Goal: Task Accomplishment & Management: Manage account settings

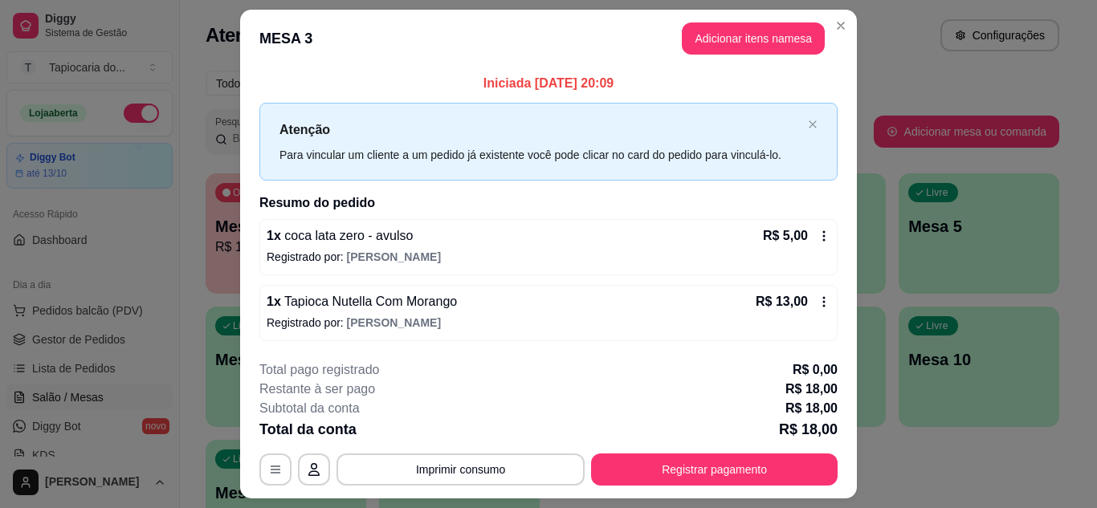
scroll to position [42, 0]
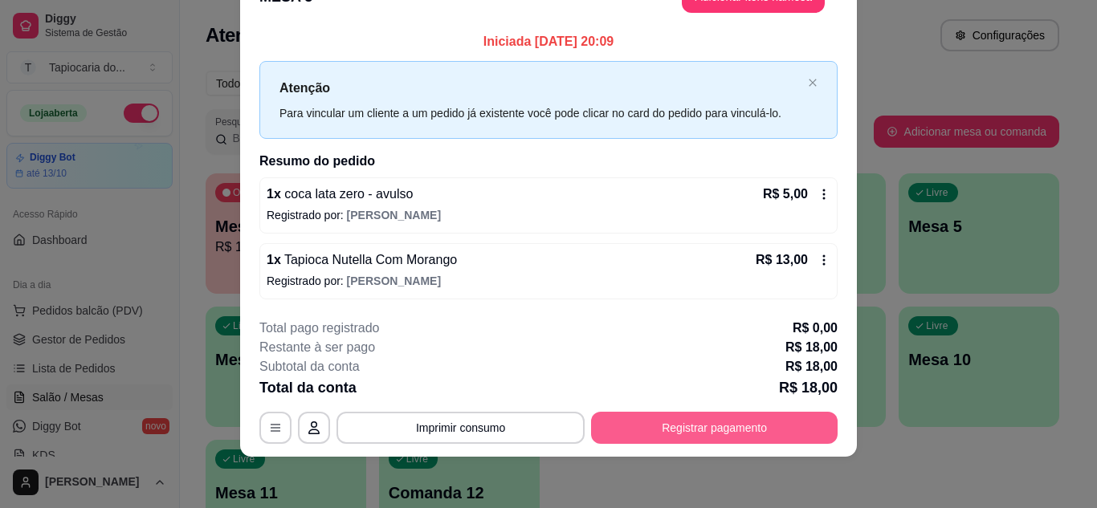
click at [740, 435] on button "Registrar pagamento" at bounding box center [714, 428] width 247 height 32
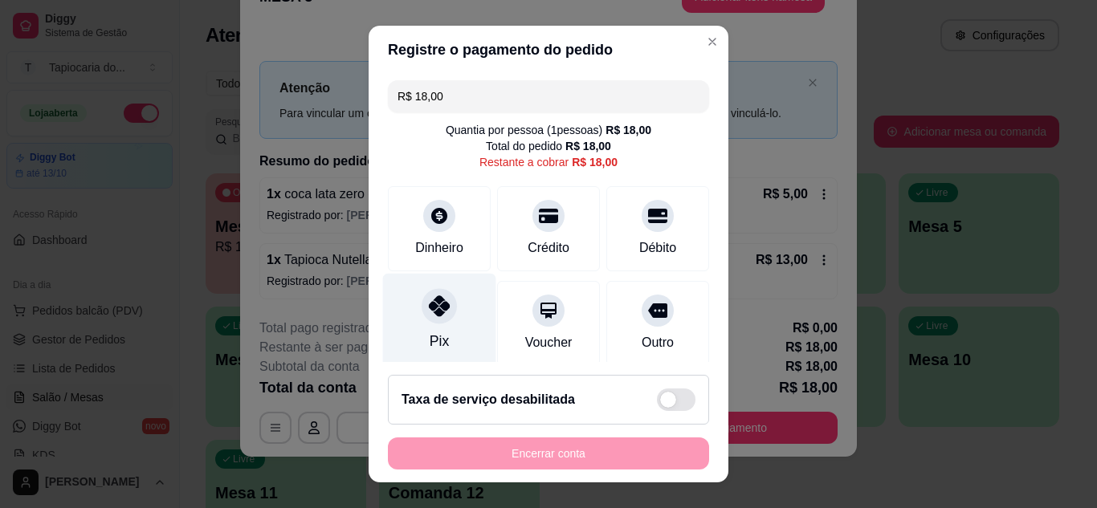
click at [443, 335] on div "Pix" at bounding box center [439, 320] width 113 height 94
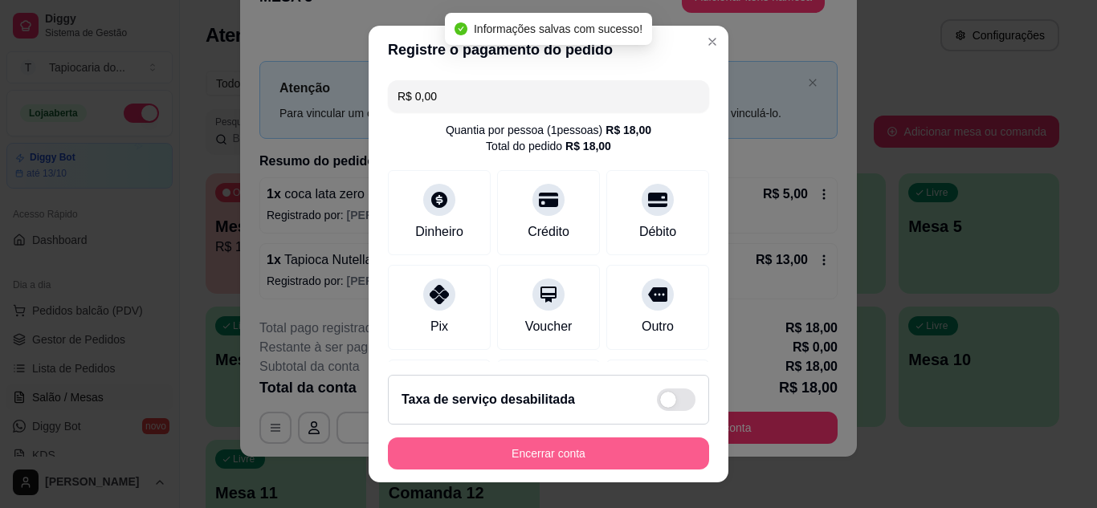
type input "R$ 0,00"
click at [590, 451] on button "Encerrar conta" at bounding box center [549, 454] width 312 height 31
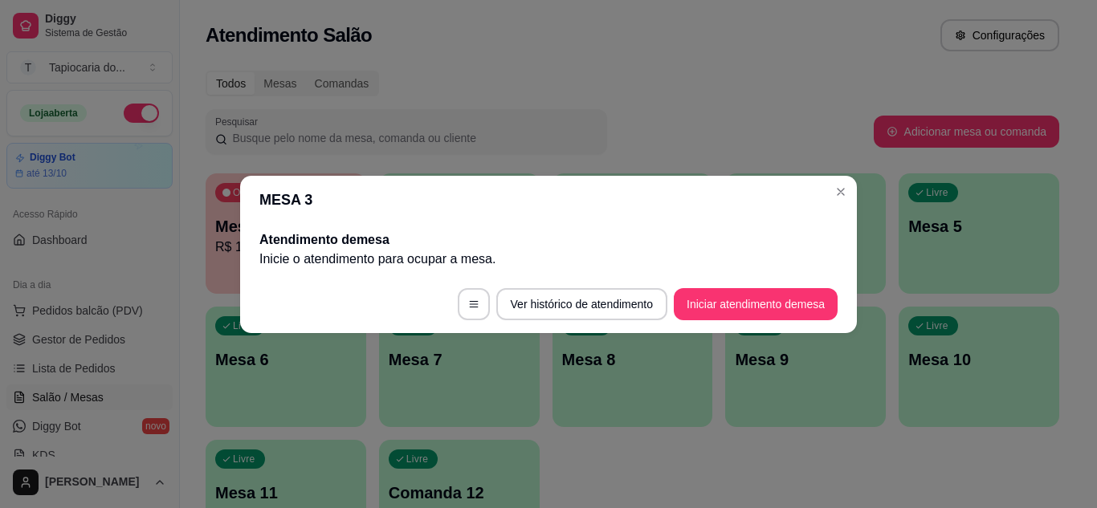
scroll to position [0, 0]
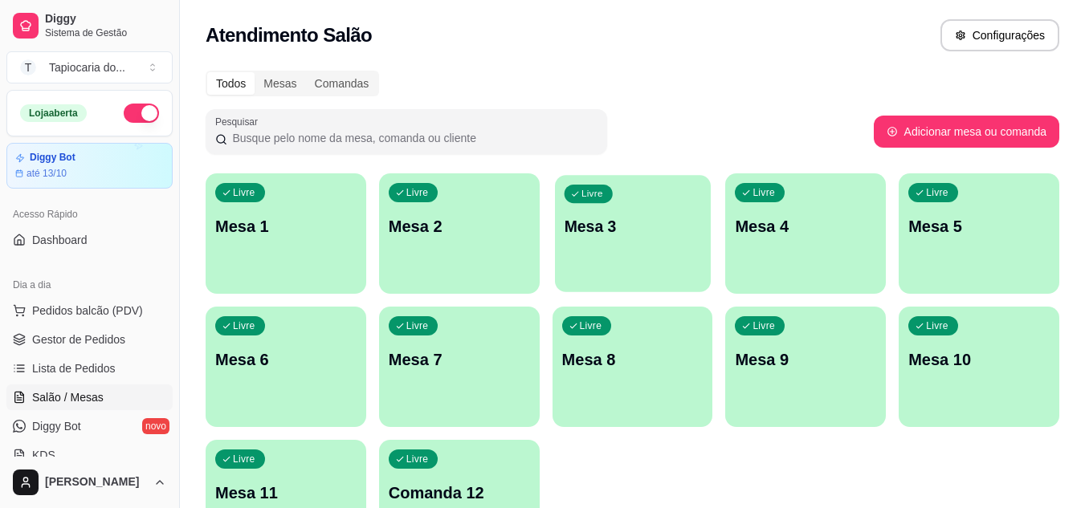
click at [625, 276] on div "button" at bounding box center [633, 282] width 156 height 18
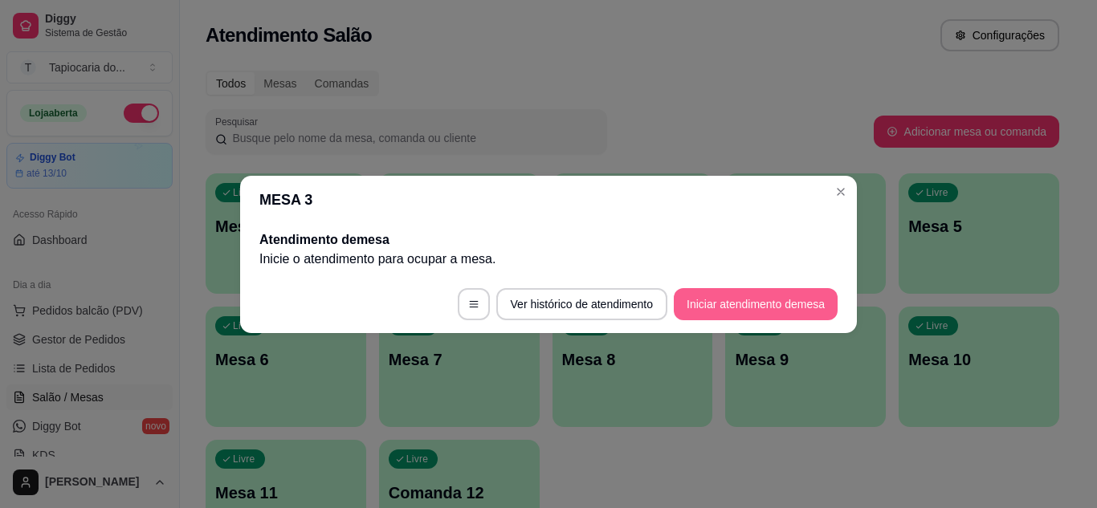
click at [814, 308] on button "Iniciar atendimento de mesa" at bounding box center [756, 304] width 164 height 32
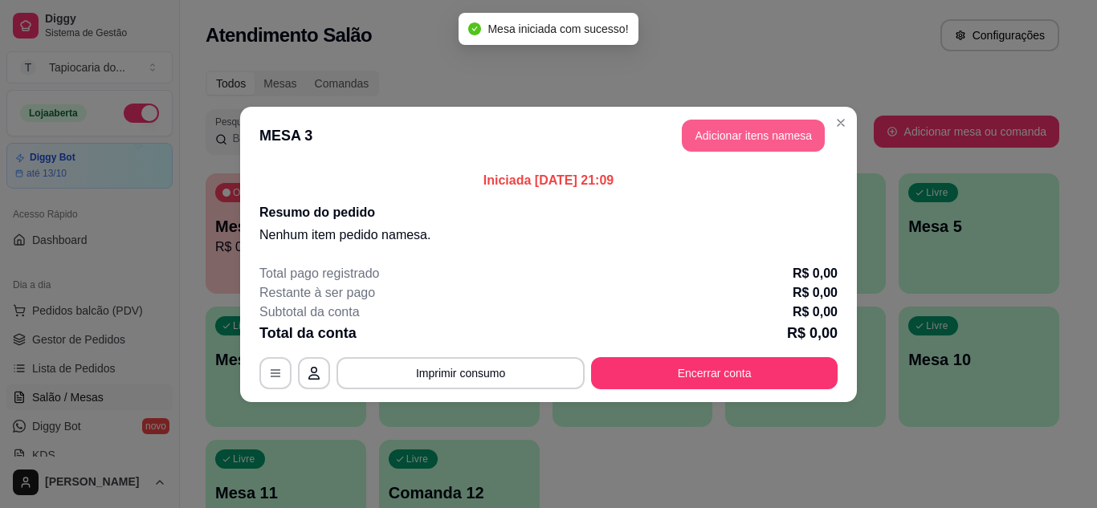
click at [721, 138] on button "Adicionar itens na mesa" at bounding box center [753, 136] width 143 height 32
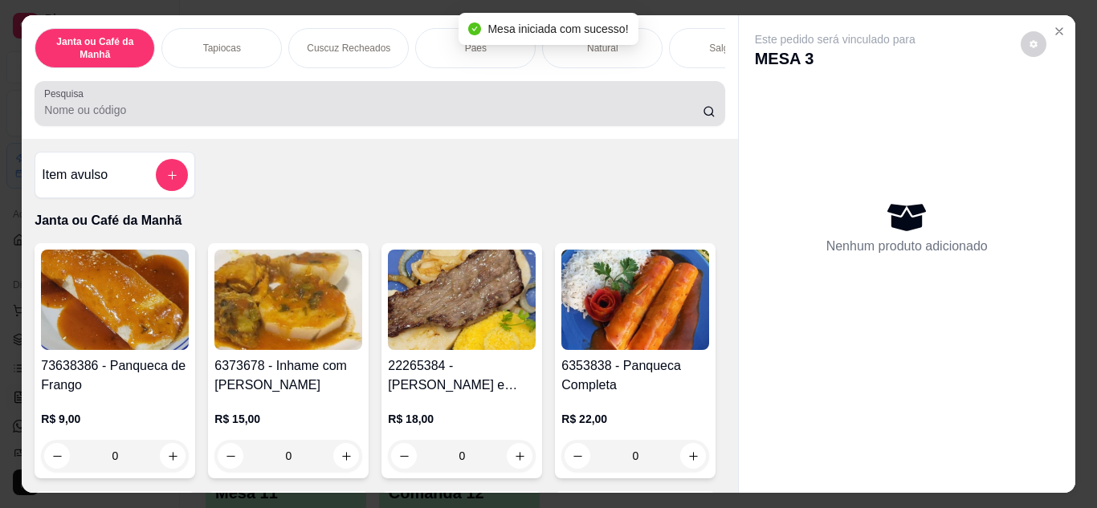
drag, startPoint x: 489, startPoint y: 116, endPoint x: 488, endPoint y: 99, distance: 17.7
click at [488, 99] on div at bounding box center [379, 104] width 671 height 32
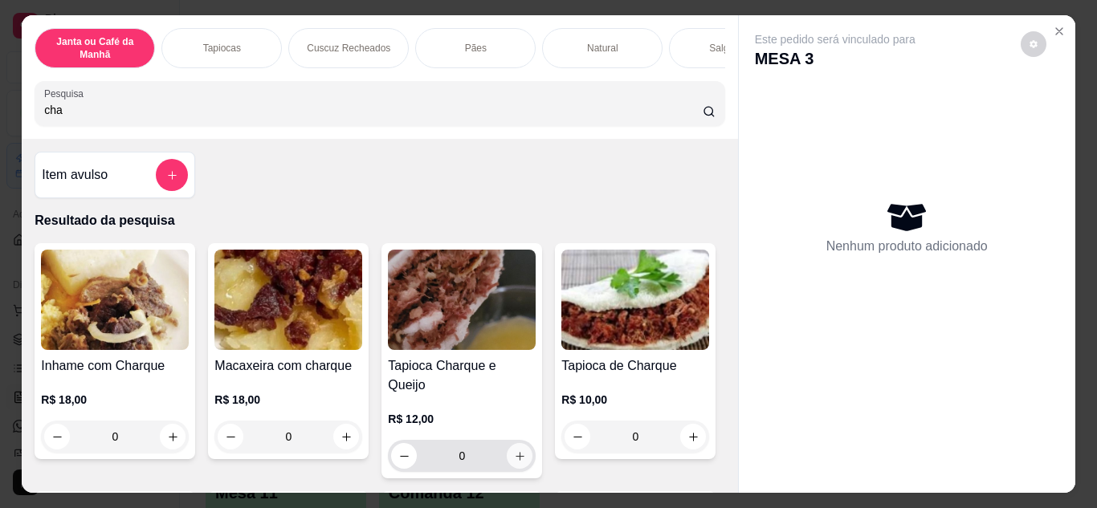
type input "cha"
click at [518, 451] on icon "increase-product-quantity" at bounding box center [520, 457] width 12 height 12
type input "1"
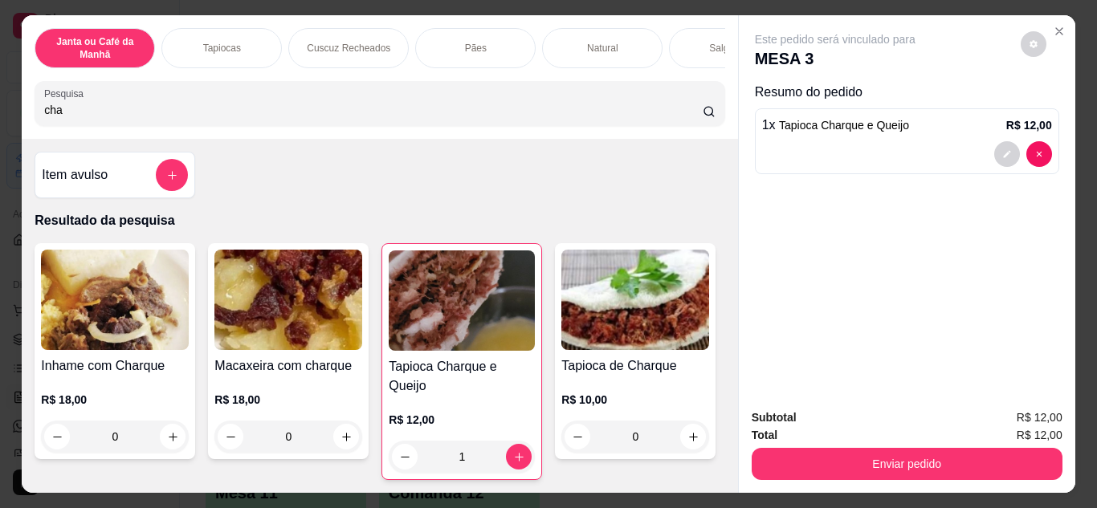
click at [541, 118] on input "cha" at bounding box center [373, 110] width 659 height 16
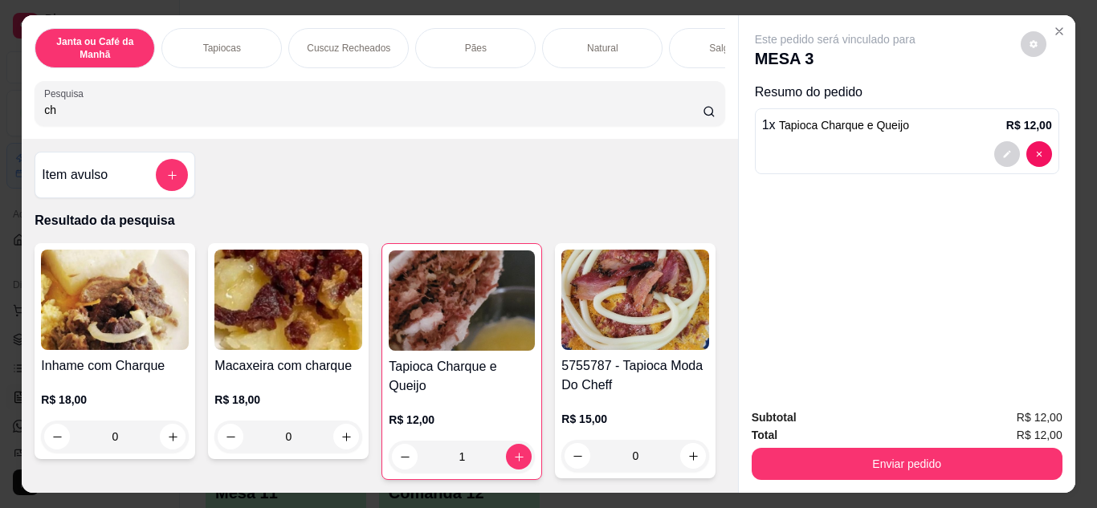
type input "c"
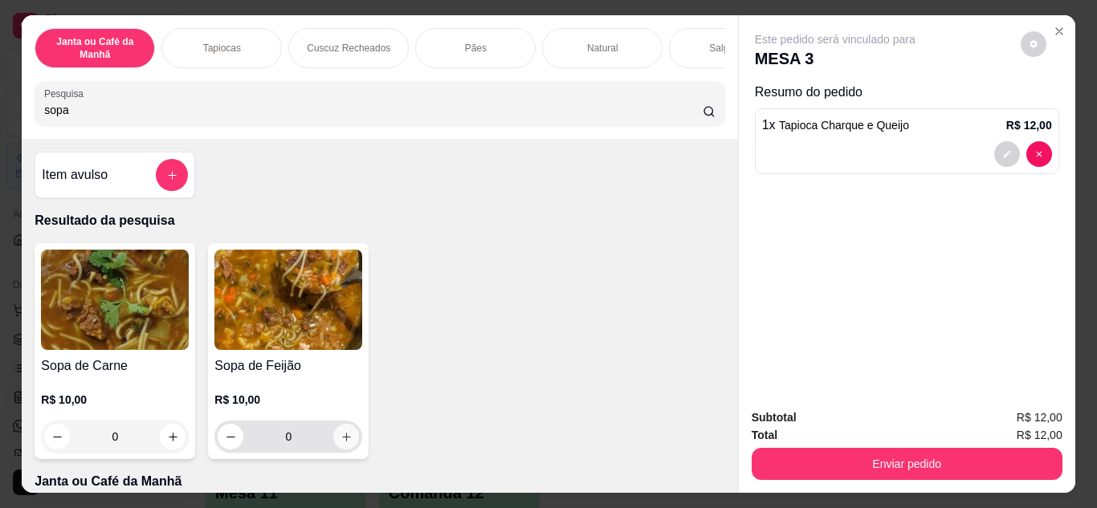
type input "sopa"
click at [340, 450] on button "increase-product-quantity" at bounding box center [346, 437] width 26 height 26
type input "1"
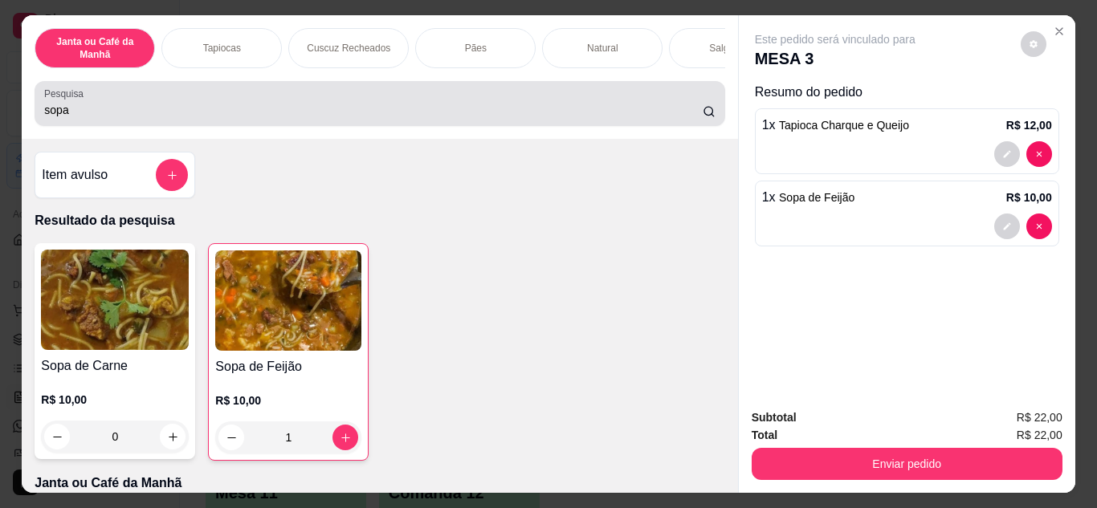
click at [223, 120] on div "sopa" at bounding box center [379, 104] width 671 height 32
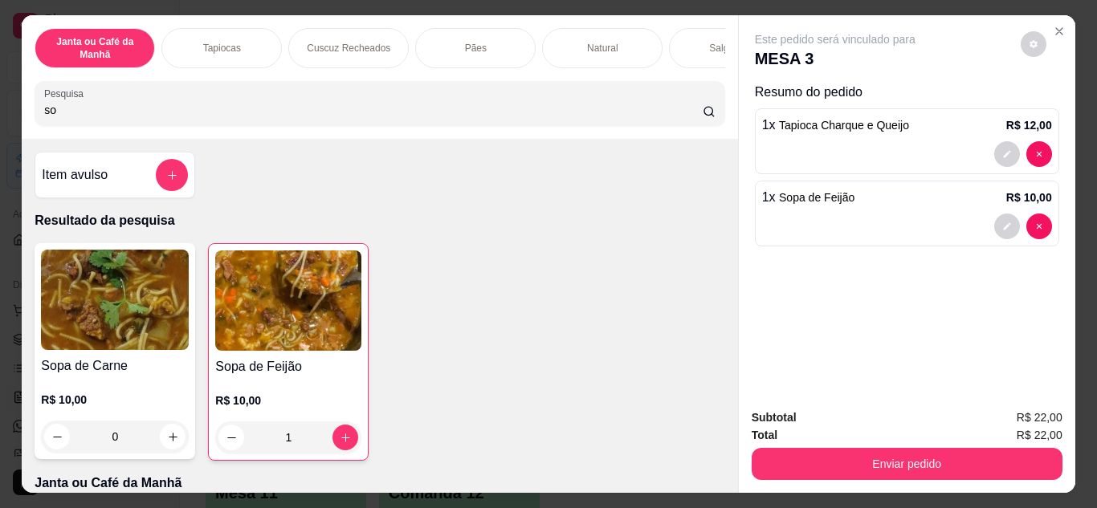
type input "s"
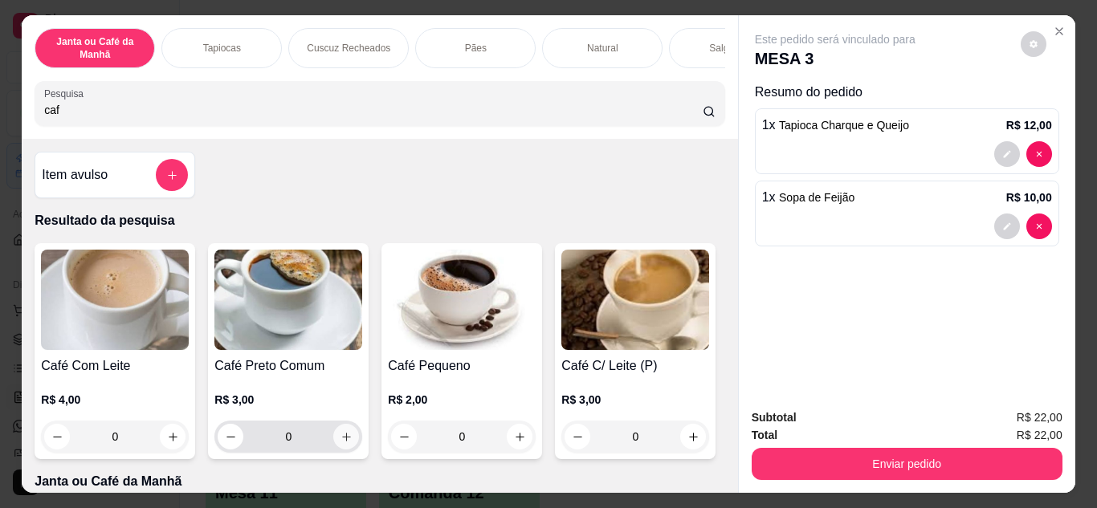
type input "caf"
click at [341, 443] on icon "increase-product-quantity" at bounding box center [347, 437] width 12 height 12
type input "1"
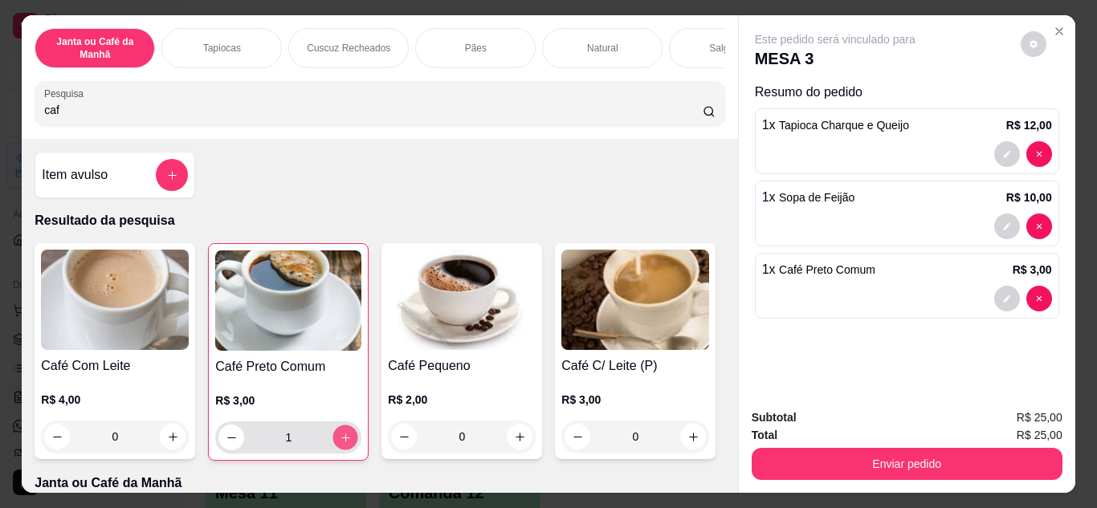
click at [340, 444] on icon "increase-product-quantity" at bounding box center [346, 438] width 12 height 12
type input "2"
click at [516, 441] on icon "increase-product-quantity" at bounding box center [520, 437] width 8 height 8
type input "1"
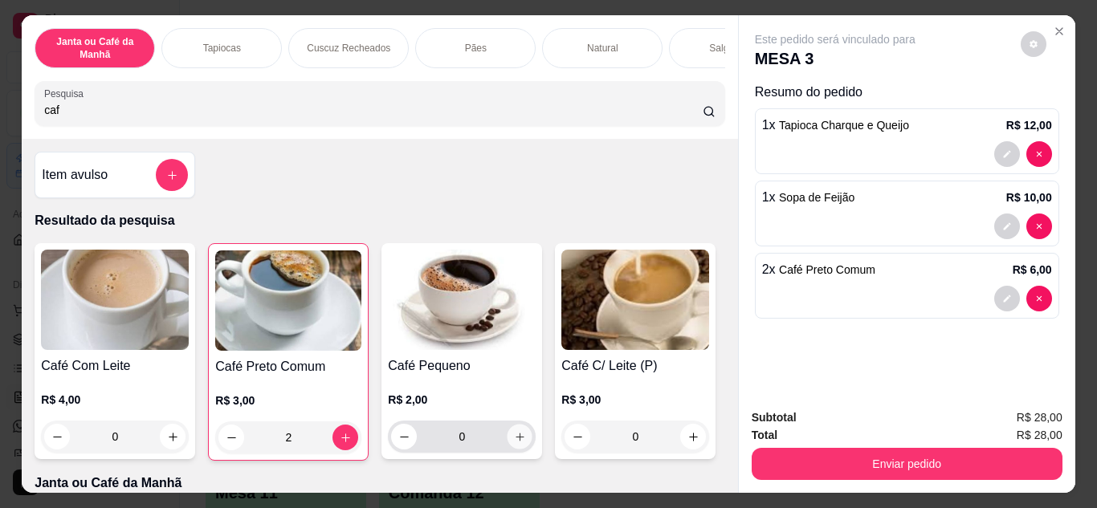
type input "1"
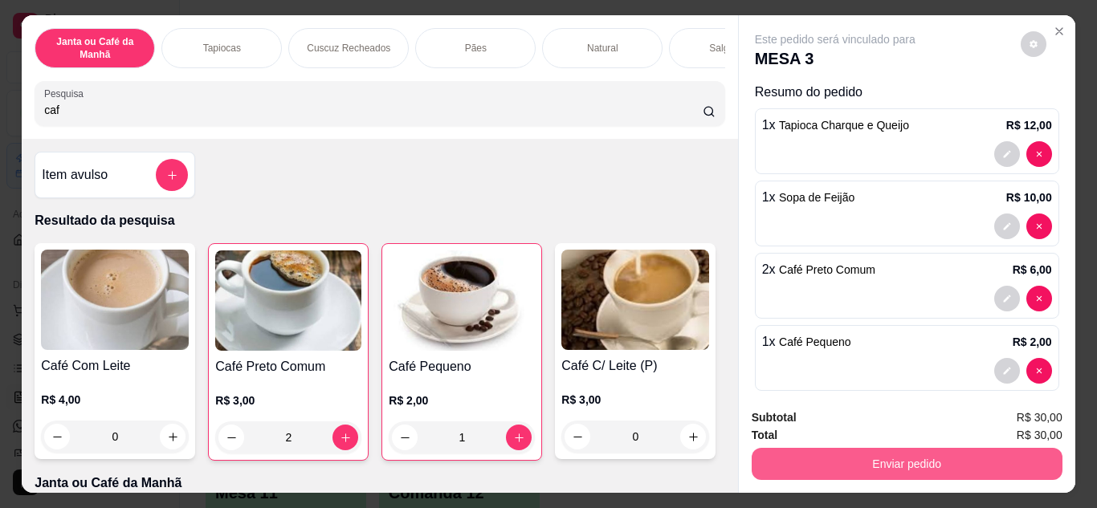
click at [794, 467] on button "Enviar pedido" at bounding box center [907, 464] width 311 height 32
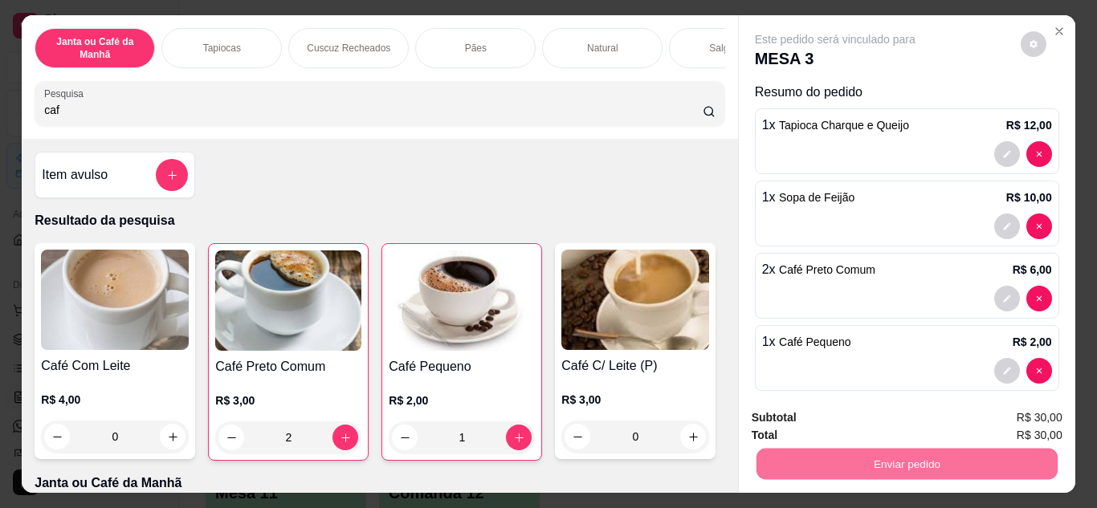
click at [888, 410] on button "Registrar cliente" at bounding box center [913, 419] width 103 height 30
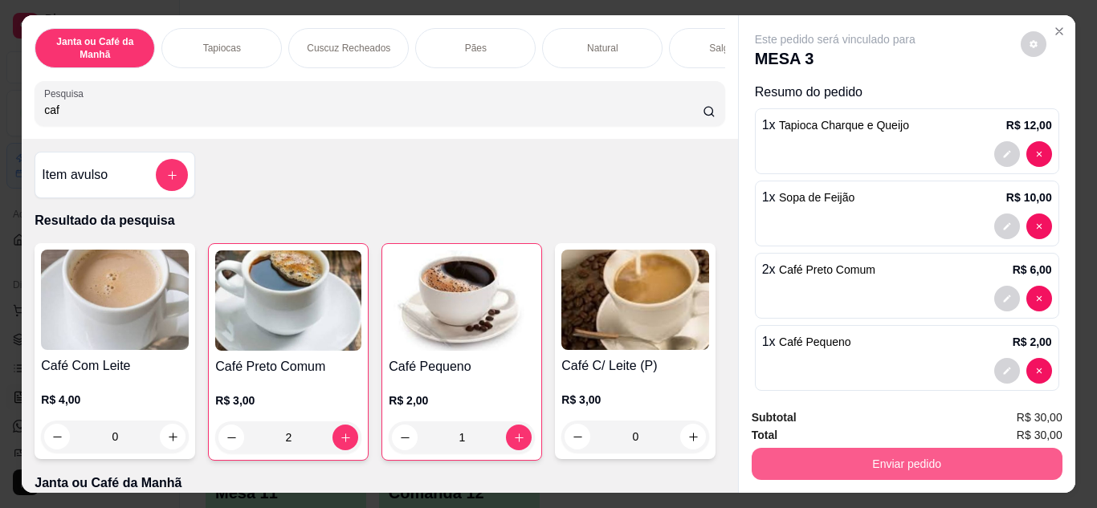
click at [1012, 471] on button "Enviar pedido" at bounding box center [907, 464] width 311 height 32
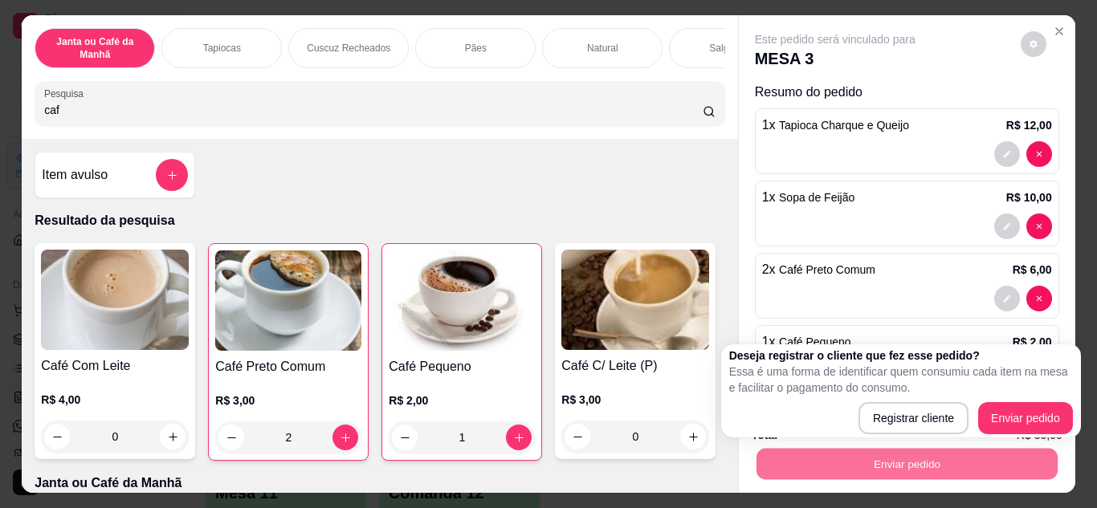
click at [1059, 402] on div "Deseja registrar o cliente que fez esse pedido? Essa é uma forma de identificar…" at bounding box center [901, 391] width 344 height 87
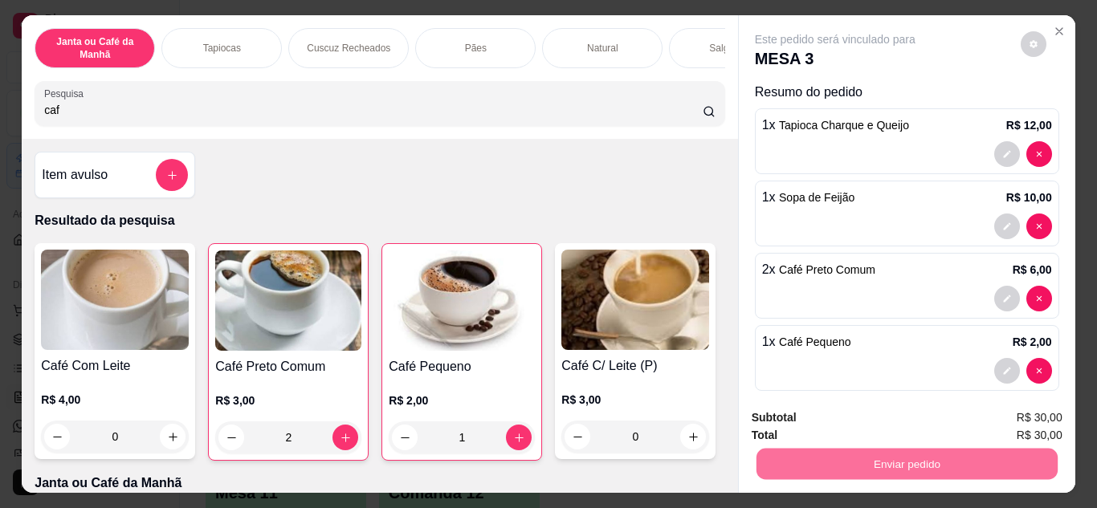
click at [1047, 411] on button "Enviar pedido" at bounding box center [1021, 419] width 88 height 30
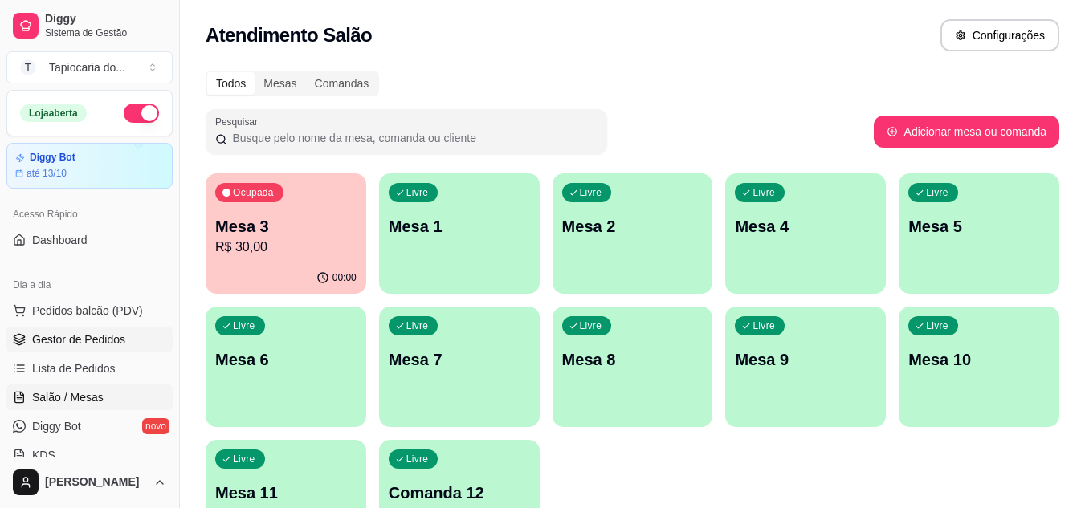
click at [92, 345] on span "Gestor de Pedidos" at bounding box center [78, 340] width 93 height 16
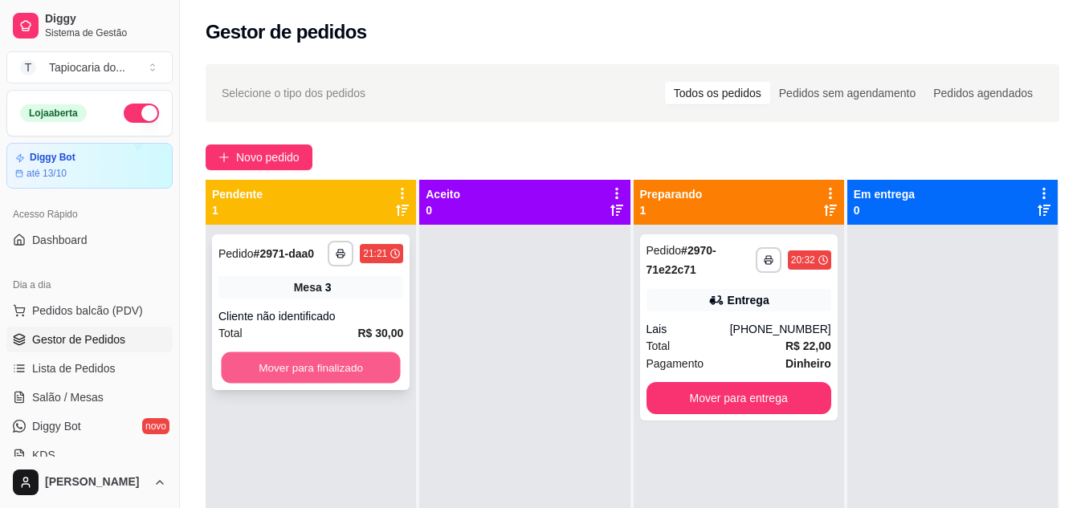
click at [356, 362] on button "Mover para finalizado" at bounding box center [310, 368] width 179 height 31
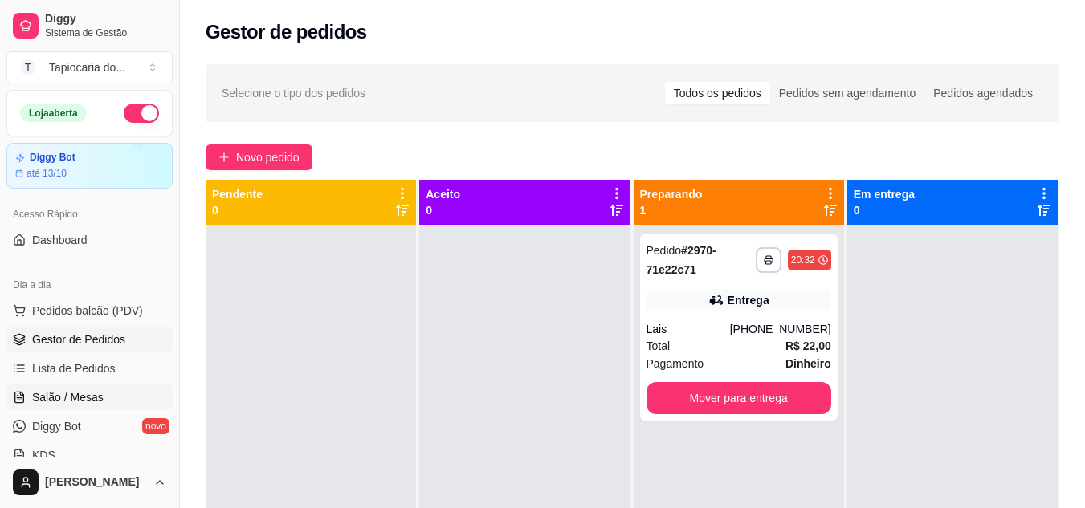
click at [84, 395] on span "Salão / Mesas" at bounding box center [67, 398] width 71 height 16
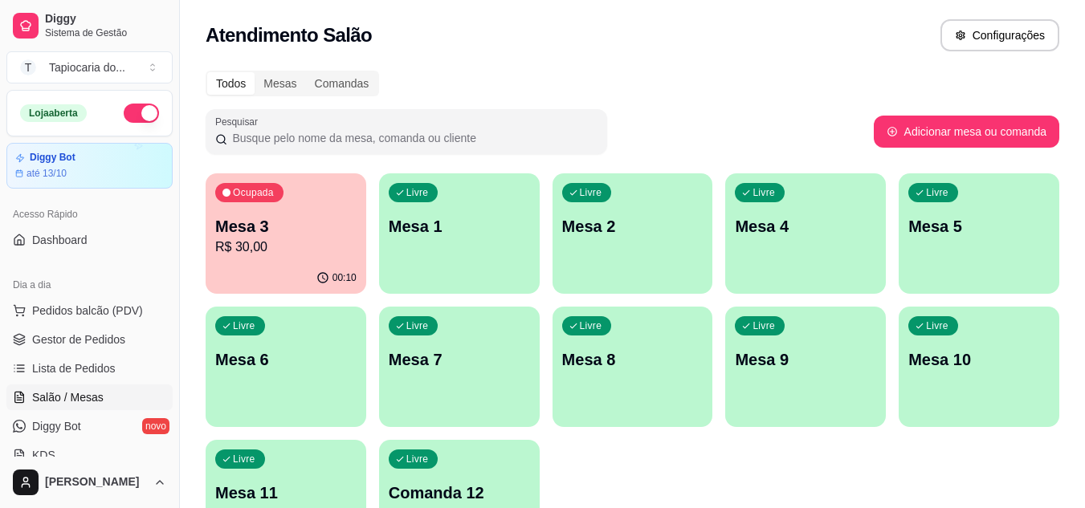
click at [300, 257] on div "Ocupada Mesa 3 R$ 30,00" at bounding box center [286, 217] width 161 height 89
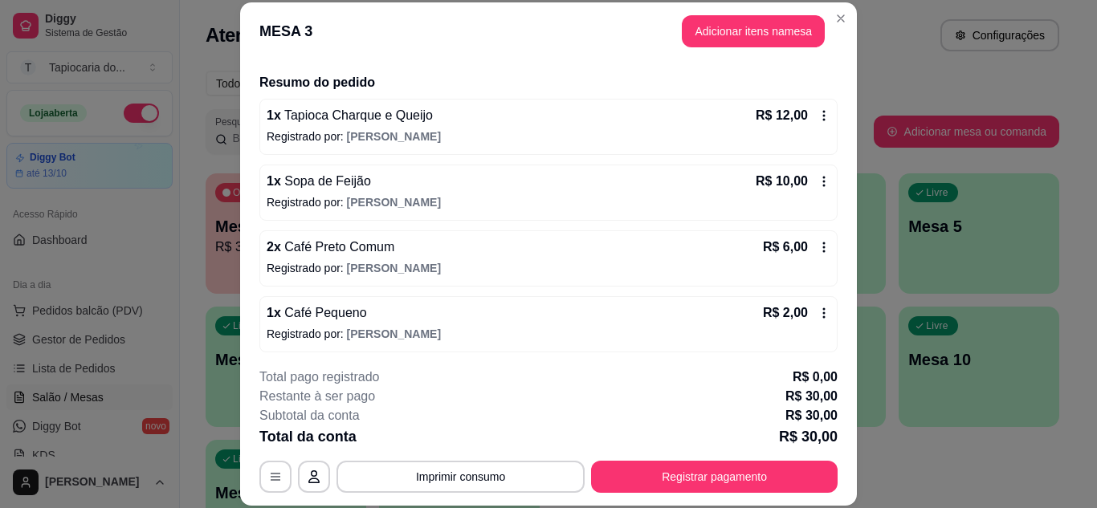
scroll to position [117, 0]
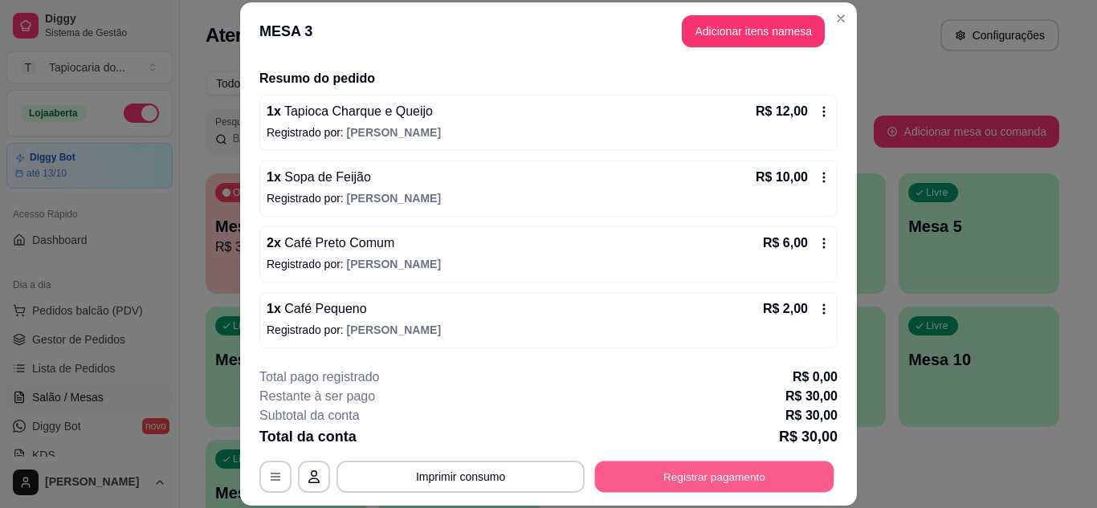
click at [797, 463] on button "Registrar pagamento" at bounding box center [714, 476] width 239 height 31
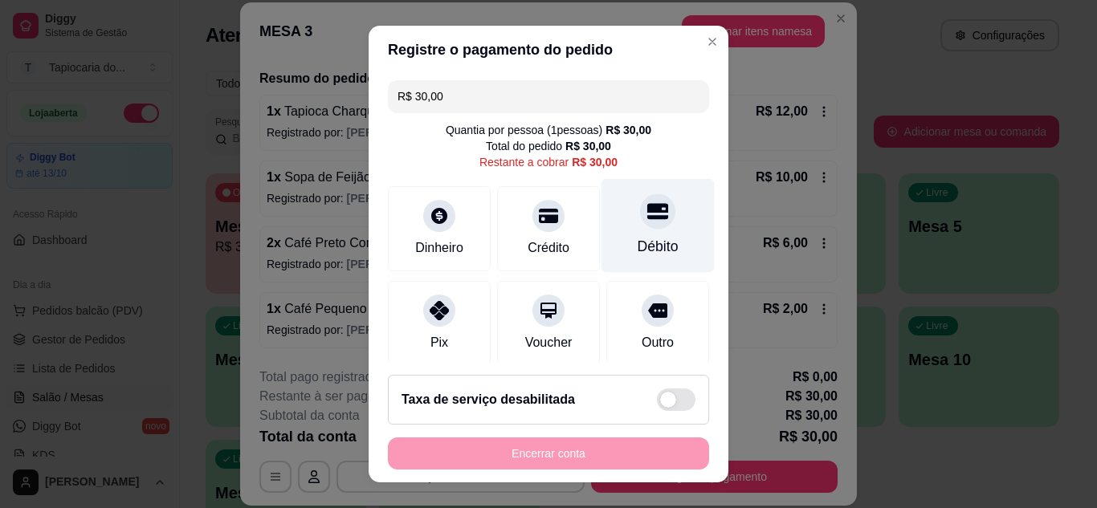
click at [638, 241] on div "Débito" at bounding box center [658, 246] width 41 height 21
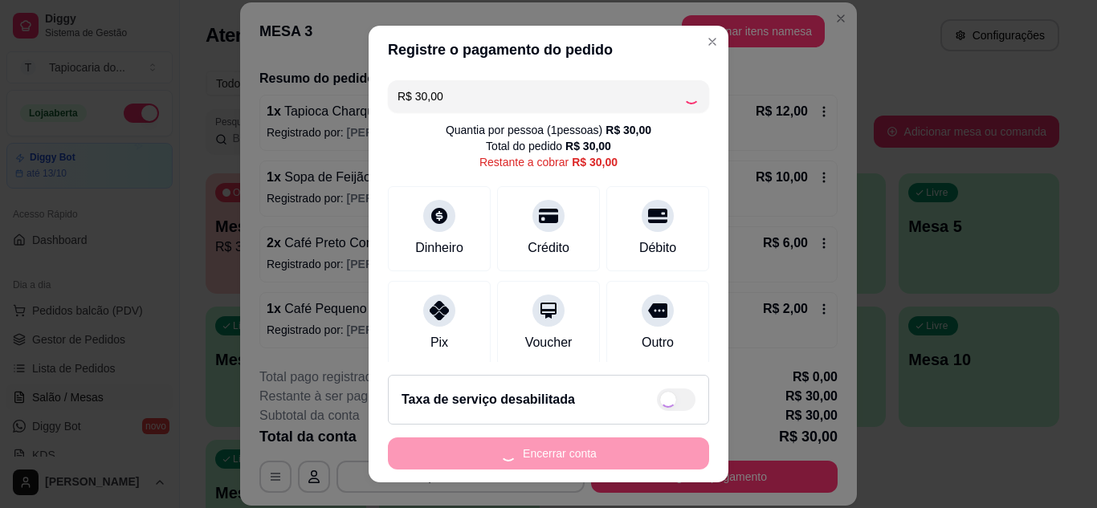
type input "R$ 0,00"
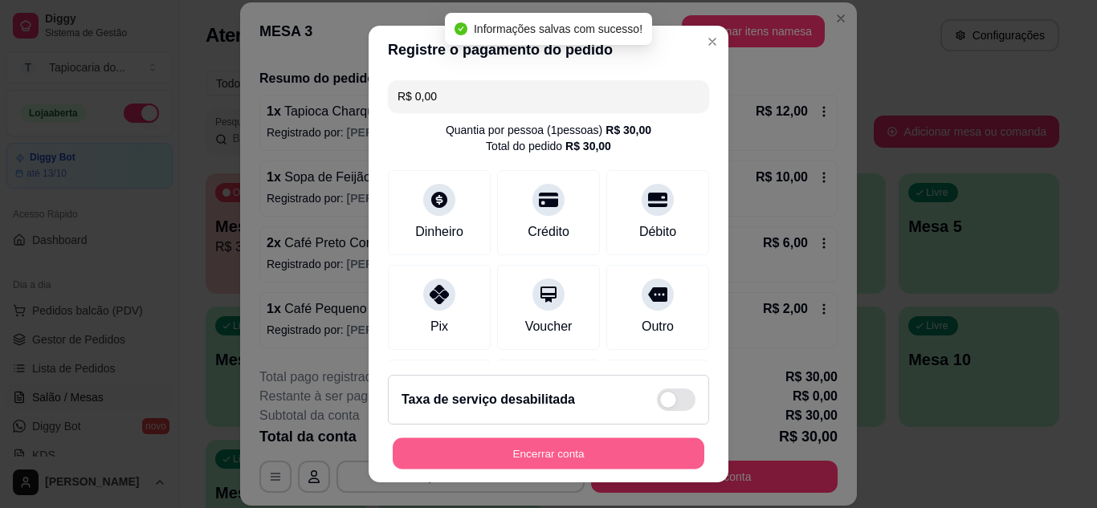
click at [586, 463] on button "Encerrar conta" at bounding box center [549, 454] width 312 height 31
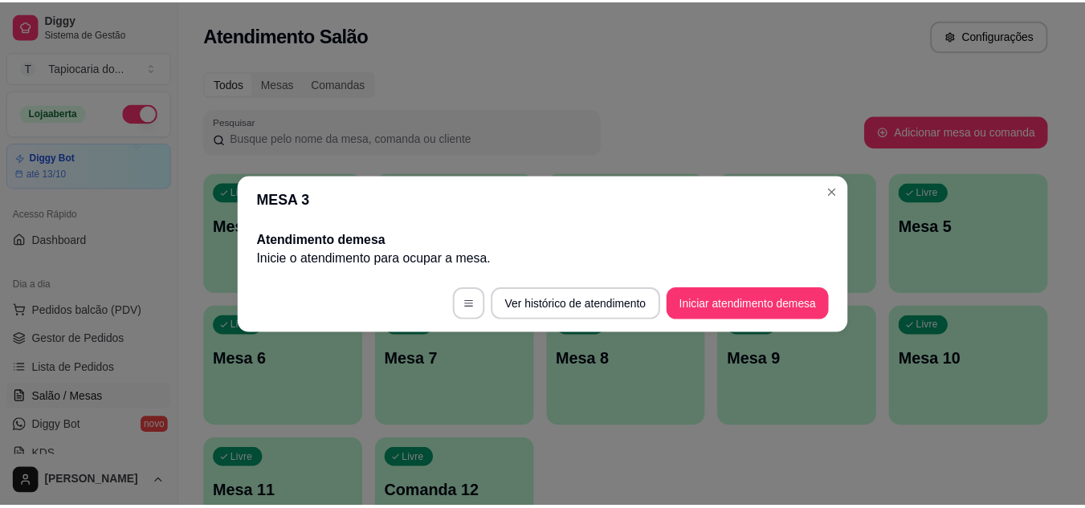
scroll to position [0, 0]
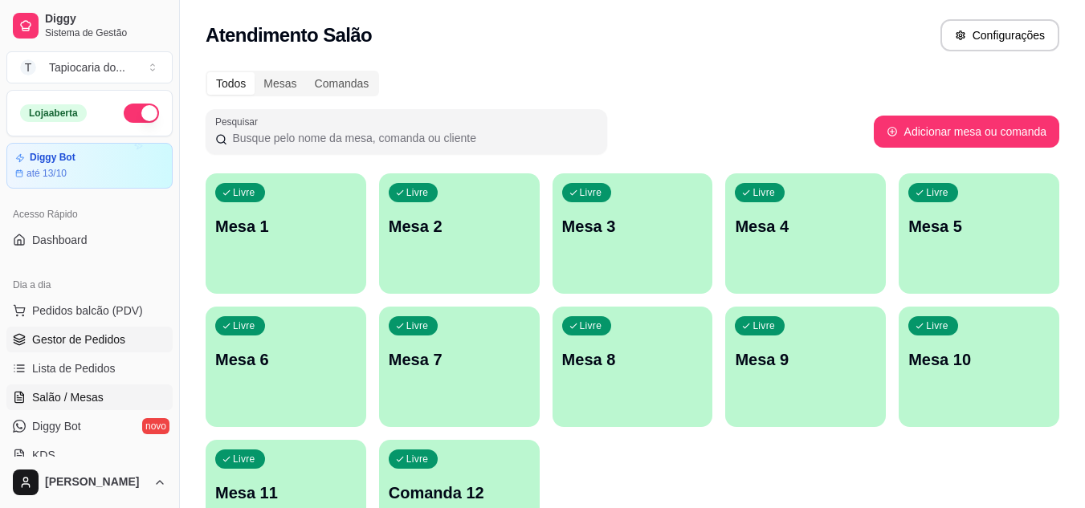
click at [38, 345] on span "Gestor de Pedidos" at bounding box center [78, 340] width 93 height 16
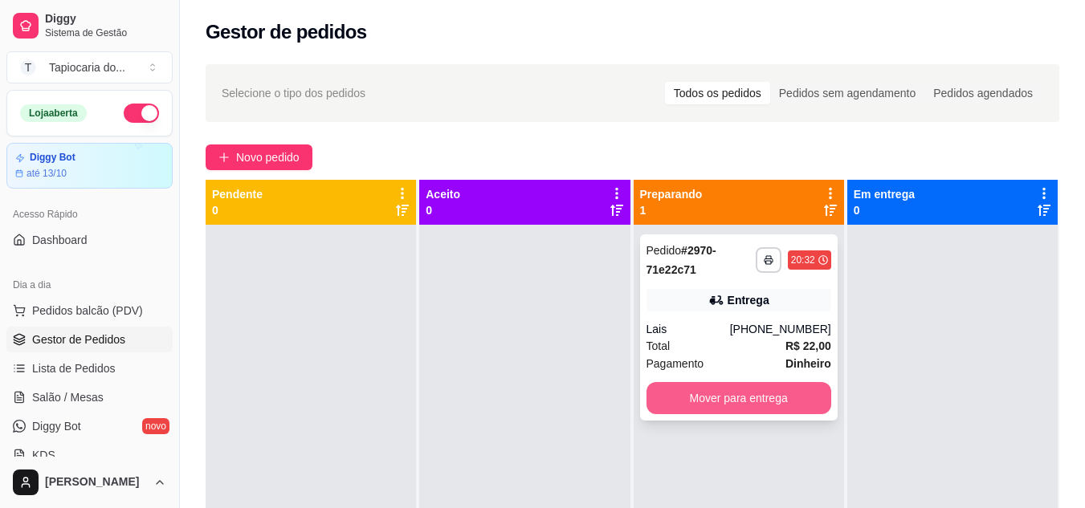
click at [729, 399] on button "Mover para entrega" at bounding box center [739, 398] width 185 height 32
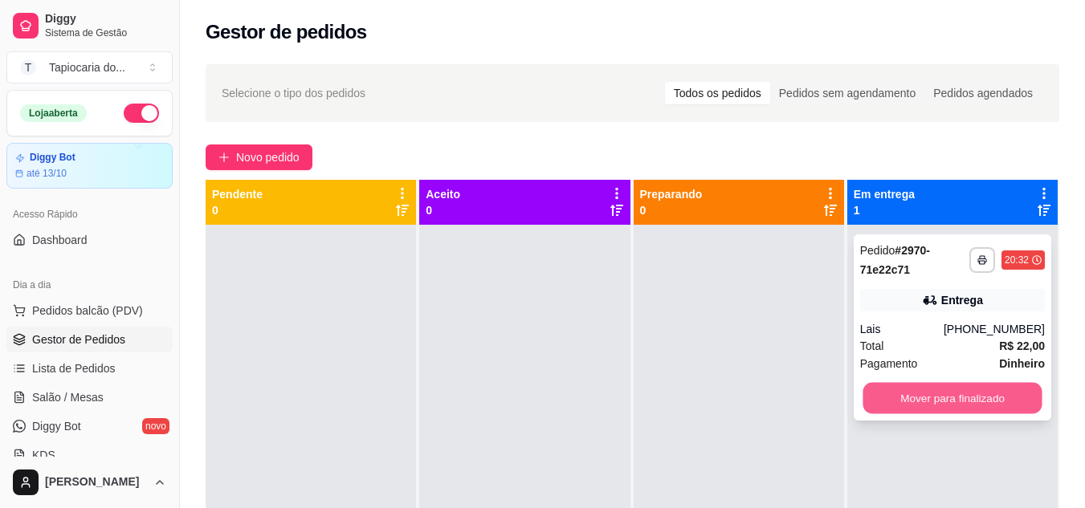
click at [990, 407] on button "Mover para finalizado" at bounding box center [952, 398] width 179 height 31
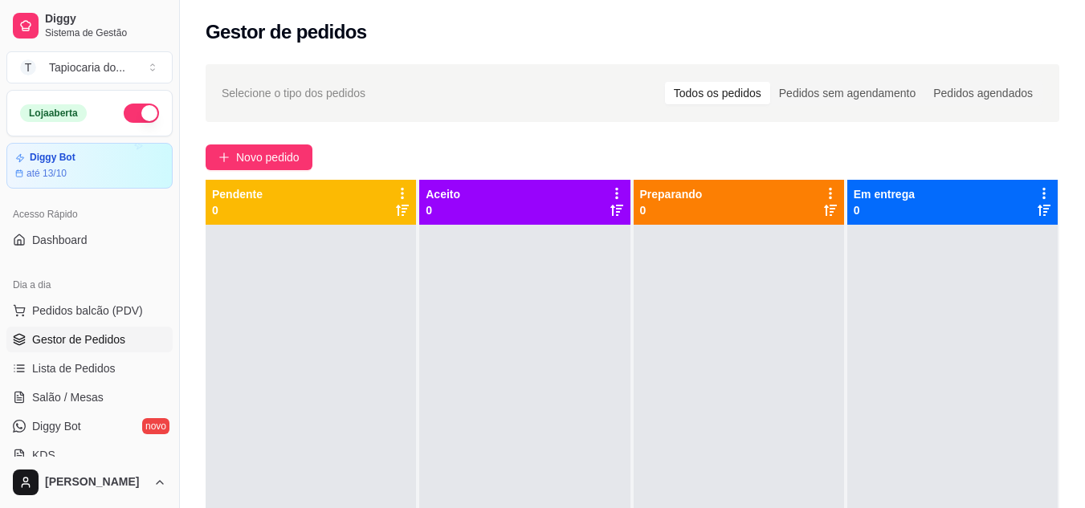
click at [137, 107] on button "button" at bounding box center [141, 113] width 35 height 19
